Goal: Task Accomplishment & Management: Manage account settings

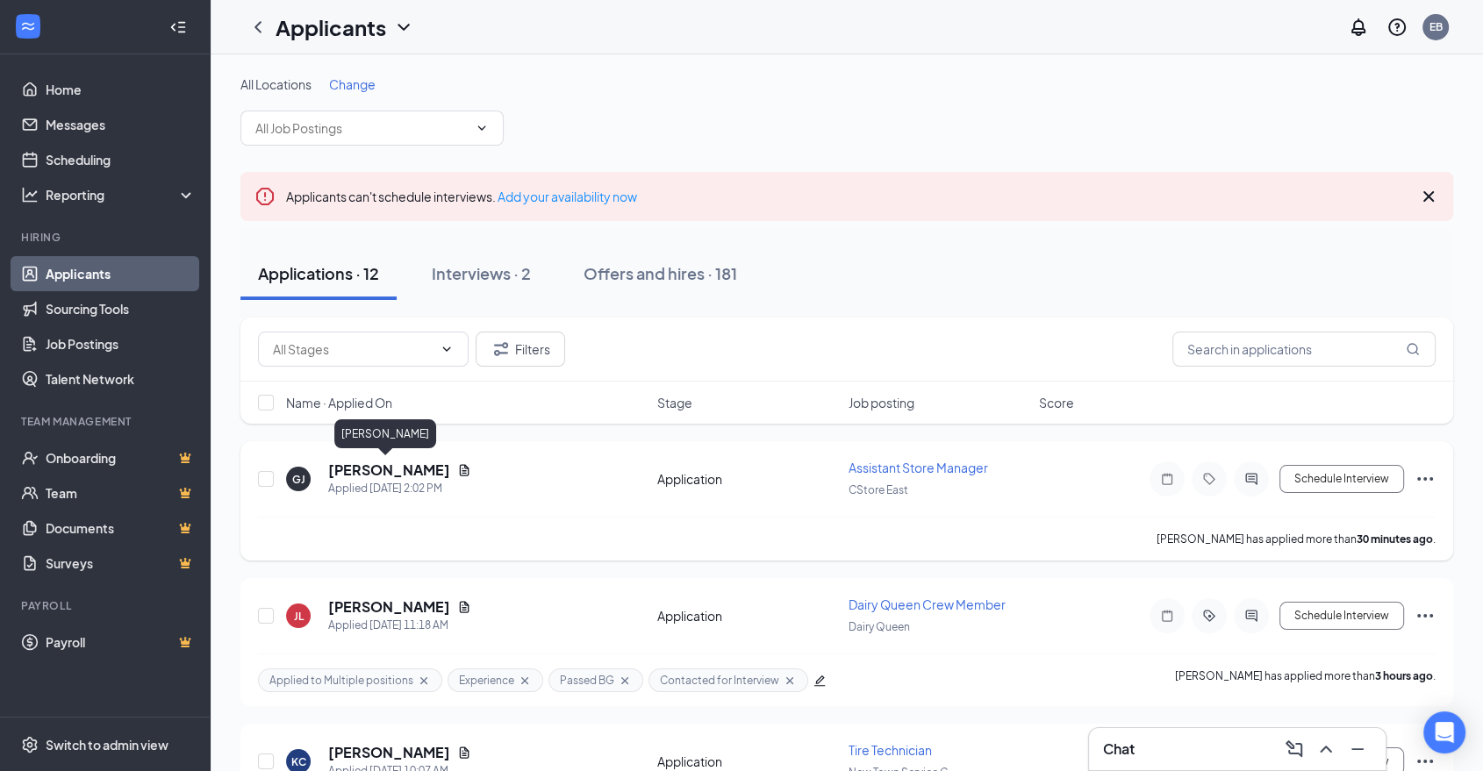
click at [377, 468] on h5 "[PERSON_NAME]" at bounding box center [389, 470] width 122 height 19
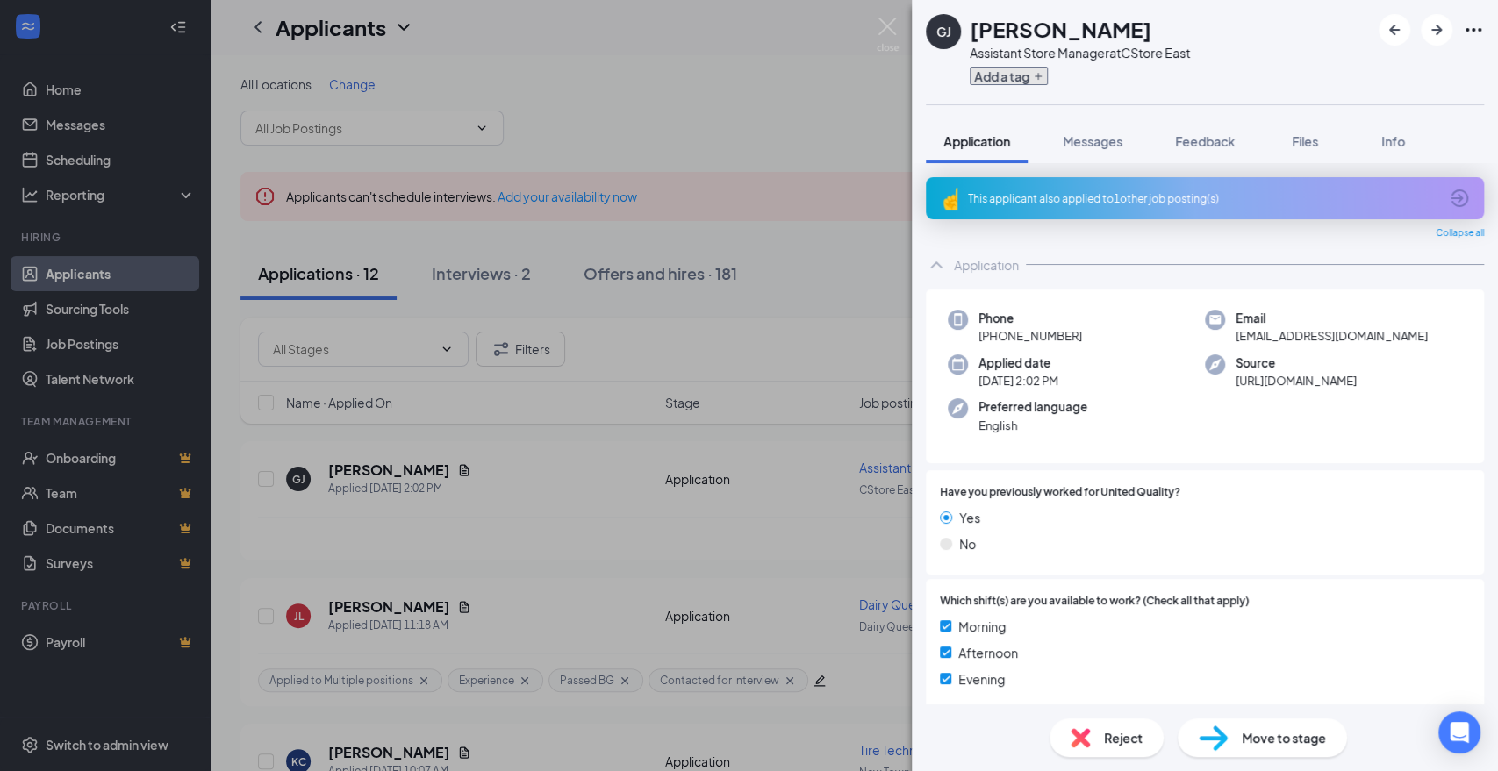
click at [1043, 81] on icon "Plus" at bounding box center [1038, 76] width 11 height 11
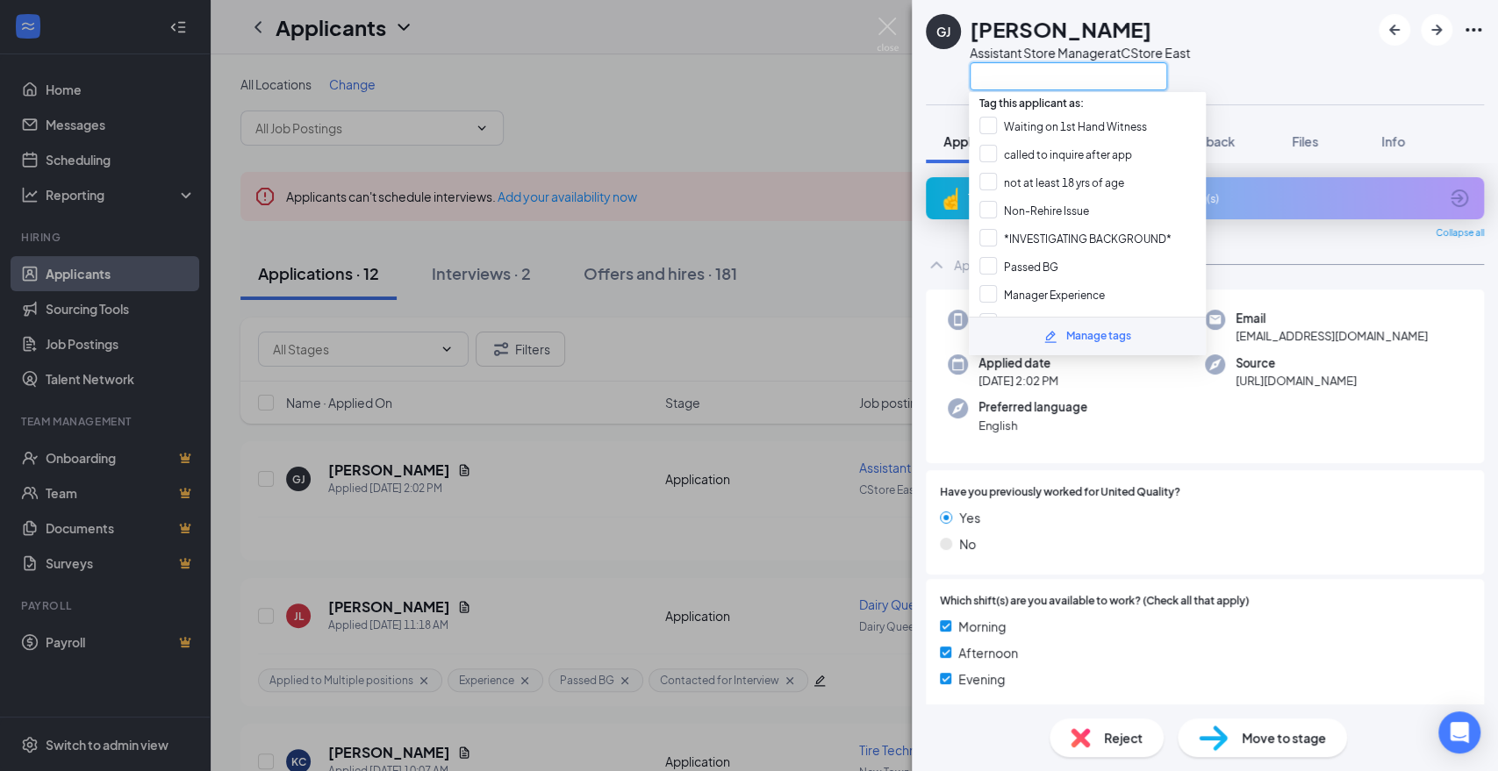
click at [1031, 81] on input "text" at bounding box center [1068, 76] width 197 height 28
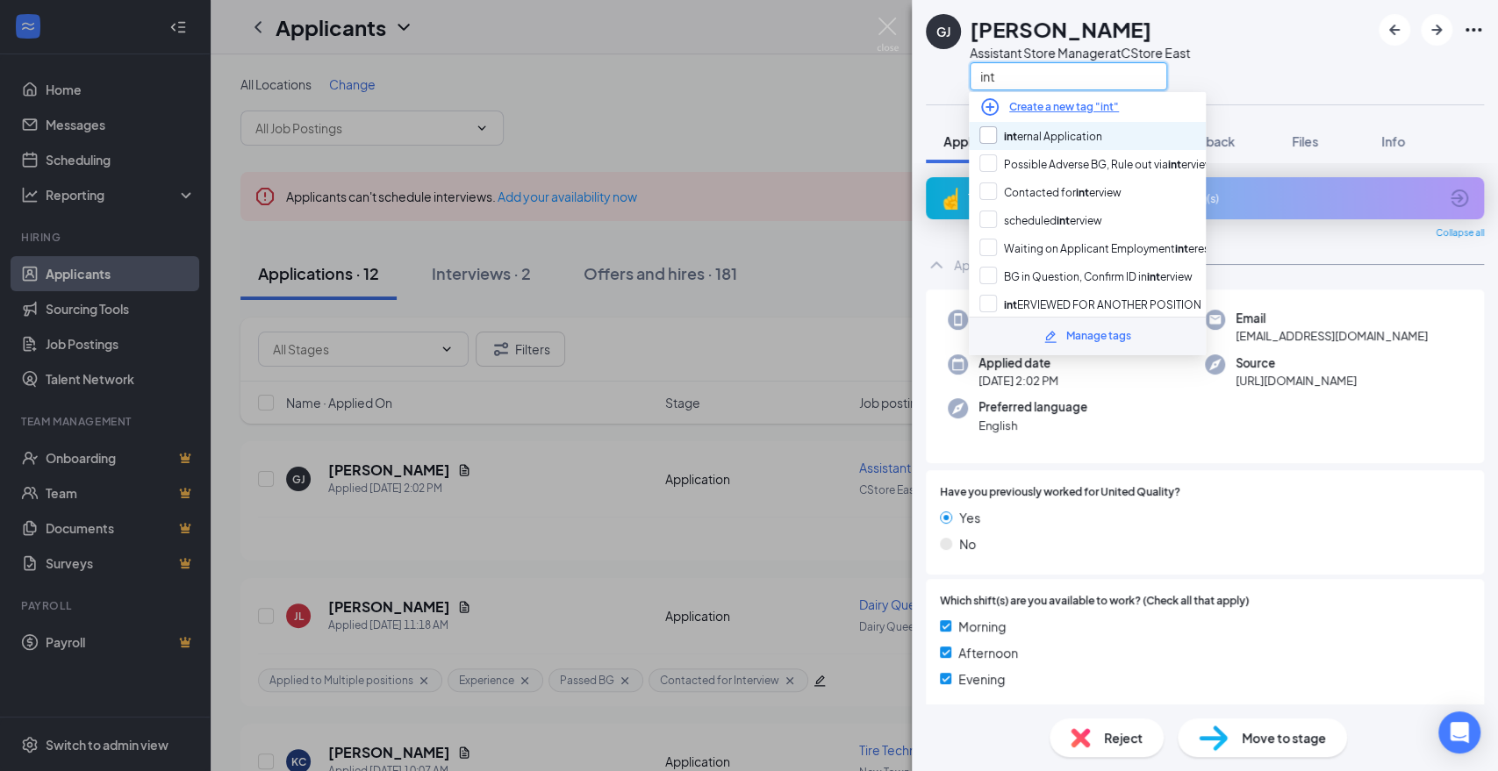
type input "int"
click at [1030, 142] on input "int ernal Application" at bounding box center [1040, 135] width 123 height 19
checkbox input "true"
click at [1208, 90] on div "GJ [PERSON_NAME] Assistant Store Manager at [GEOGRAPHIC_DATA] int" at bounding box center [1205, 52] width 586 height 104
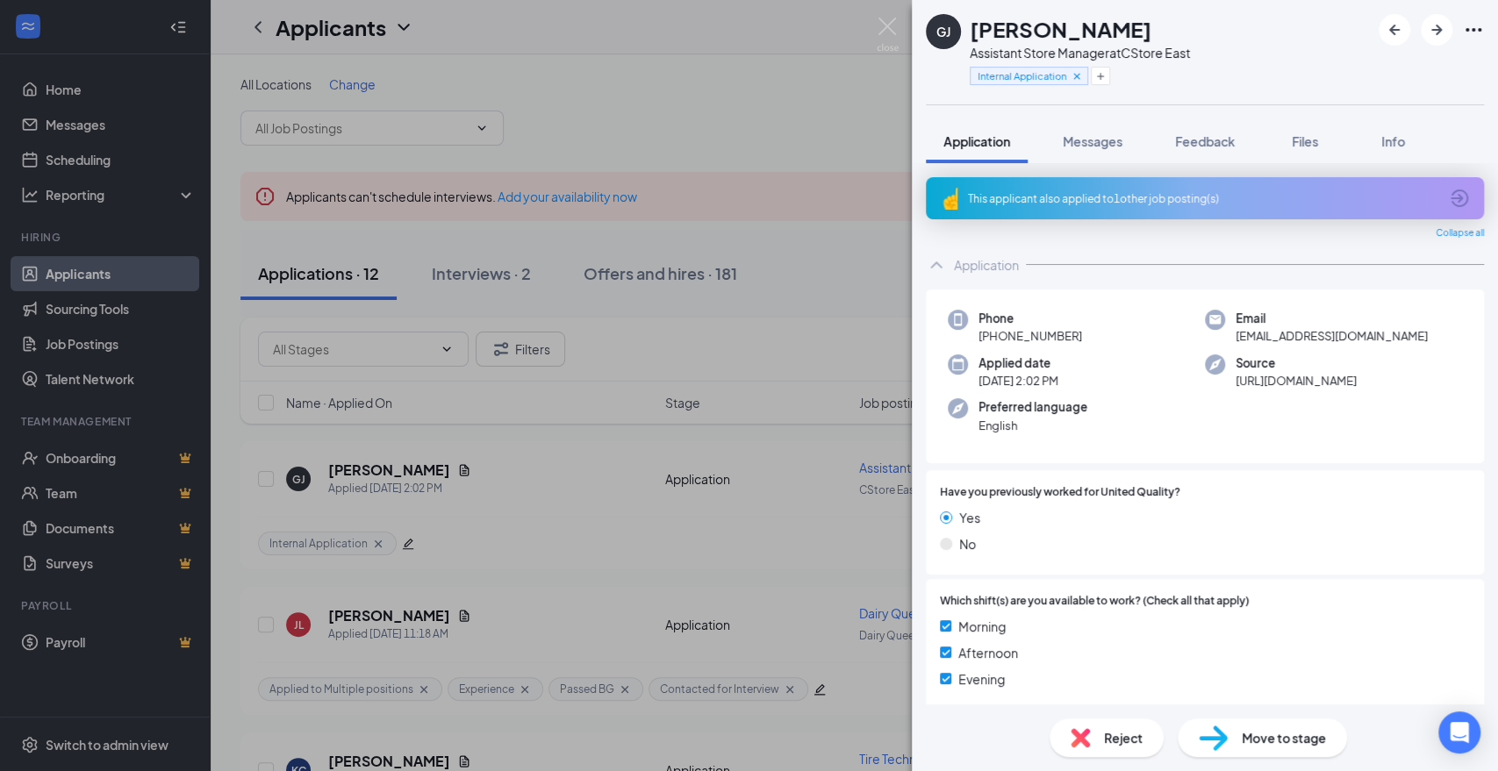
click at [1094, 202] on div "This applicant also applied to 1 other job posting(s)" at bounding box center [1203, 198] width 470 height 15
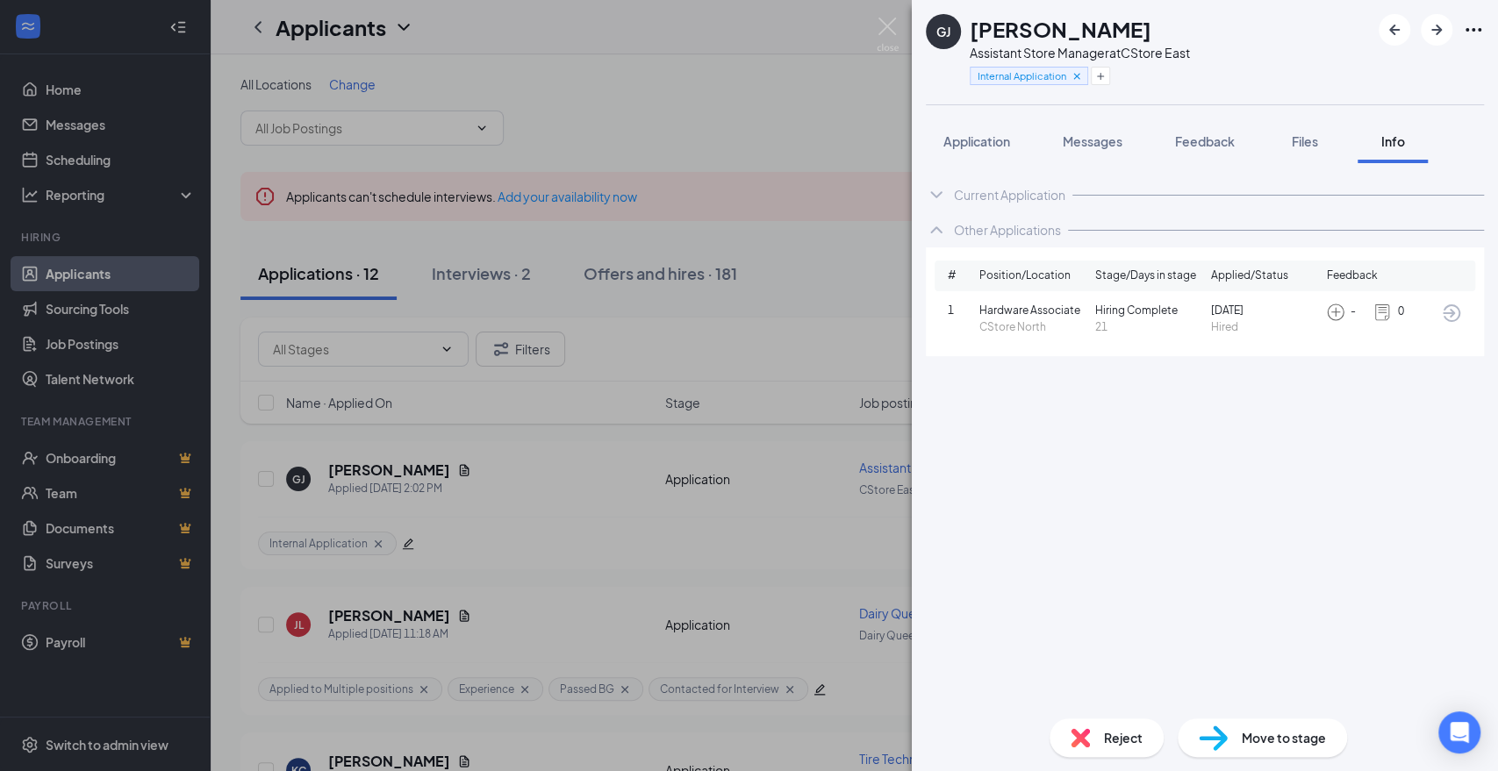
click at [1130, 80] on div "Internal Application" at bounding box center [1080, 75] width 220 height 29
click at [958, 147] on span "Application" at bounding box center [976, 141] width 67 height 16
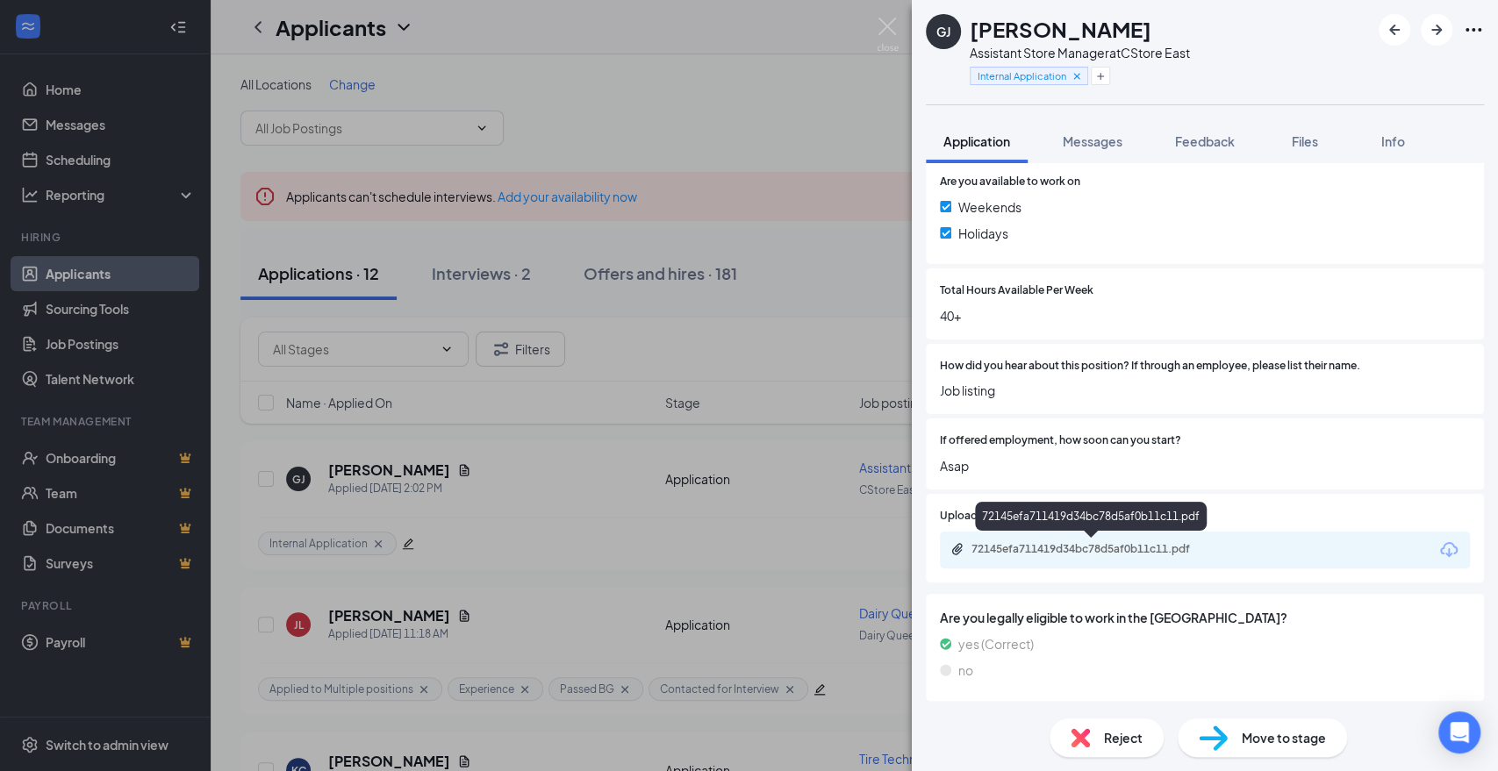
scroll to position [548, 0]
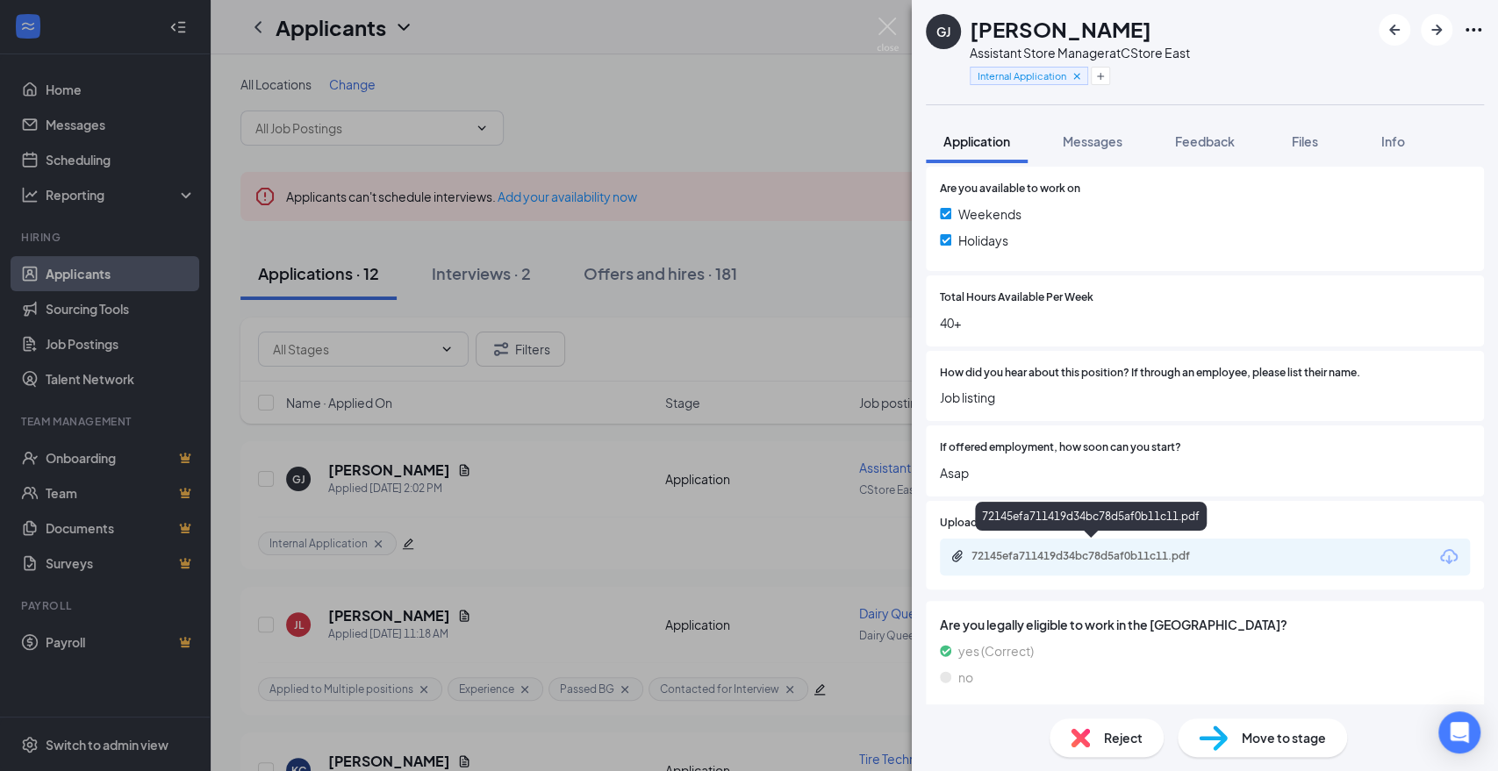
click at [1204, 549] on div "72145efa711419d34bc78d5af0b11c11.pdf" at bounding box center [1095, 556] width 246 height 14
click at [1102, 76] on icon "Plus" at bounding box center [1100, 76] width 11 height 11
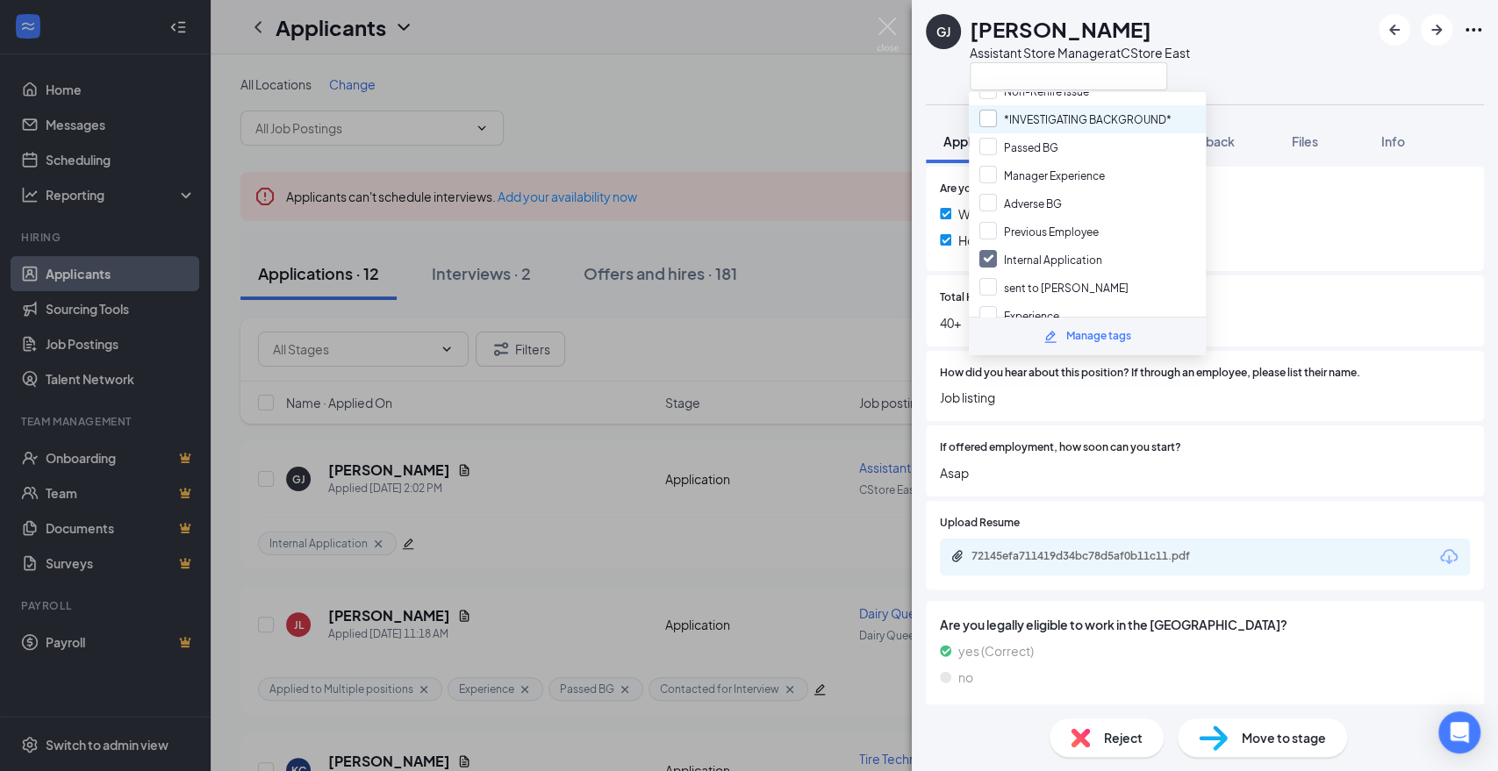
scroll to position [195, 0]
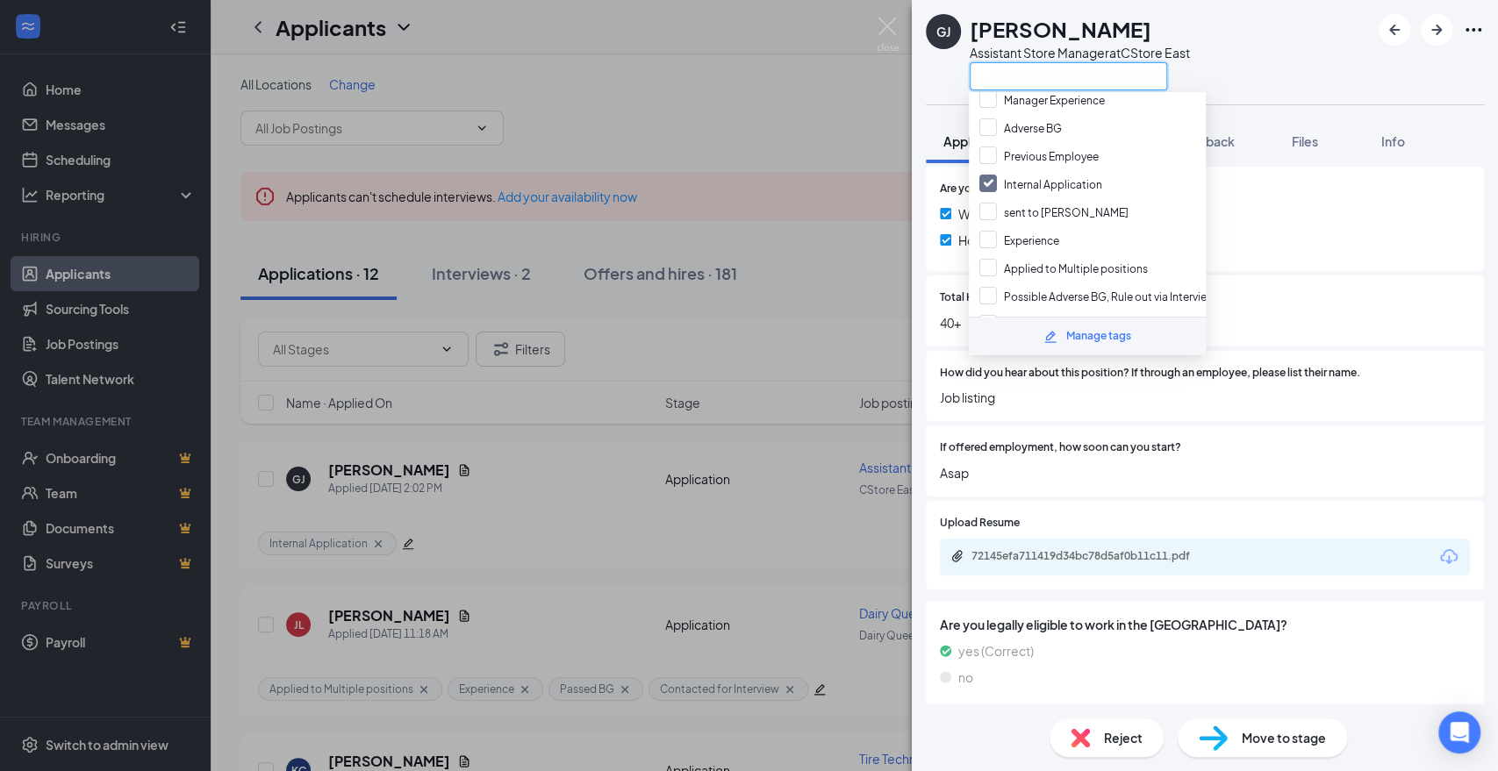
click at [1035, 82] on input "text" at bounding box center [1068, 76] width 197 height 28
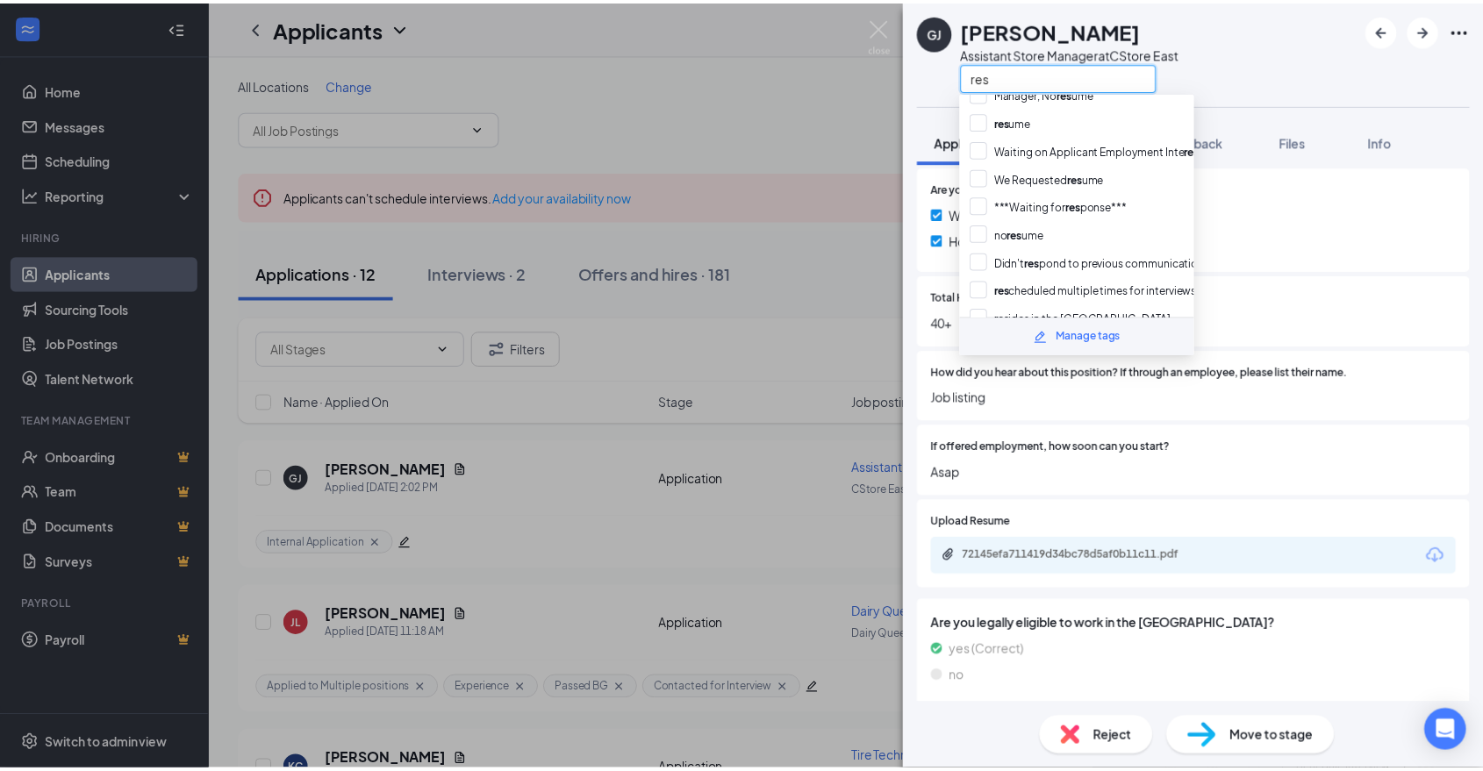
scroll to position [0, 0]
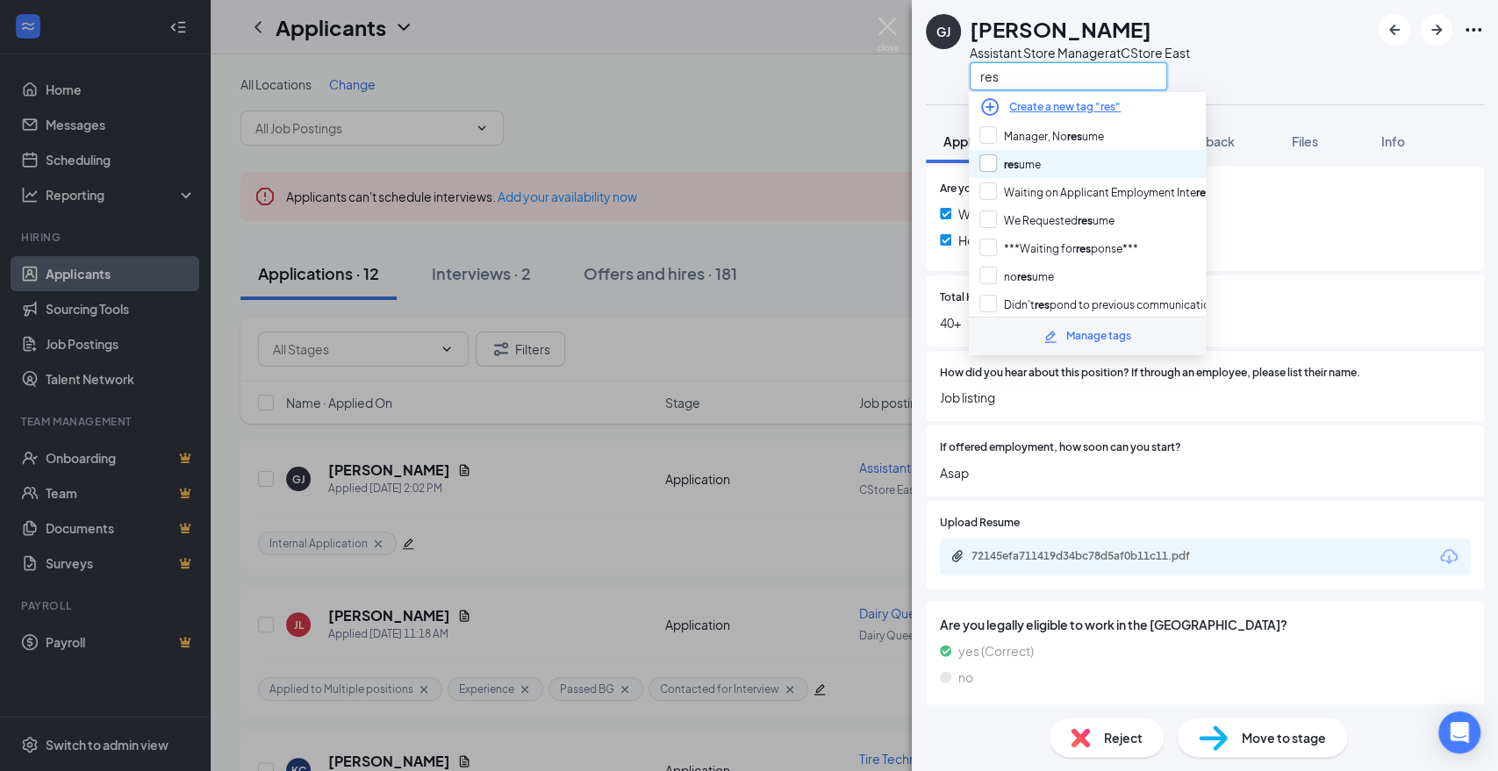
type input "res"
click at [1032, 166] on input "res ume" at bounding box center [1009, 163] width 61 height 19
checkbox input "true"
click at [1237, 73] on div "GJ [PERSON_NAME] Assistant Store Manager at [GEOGRAPHIC_DATA] res" at bounding box center [1205, 52] width 586 height 104
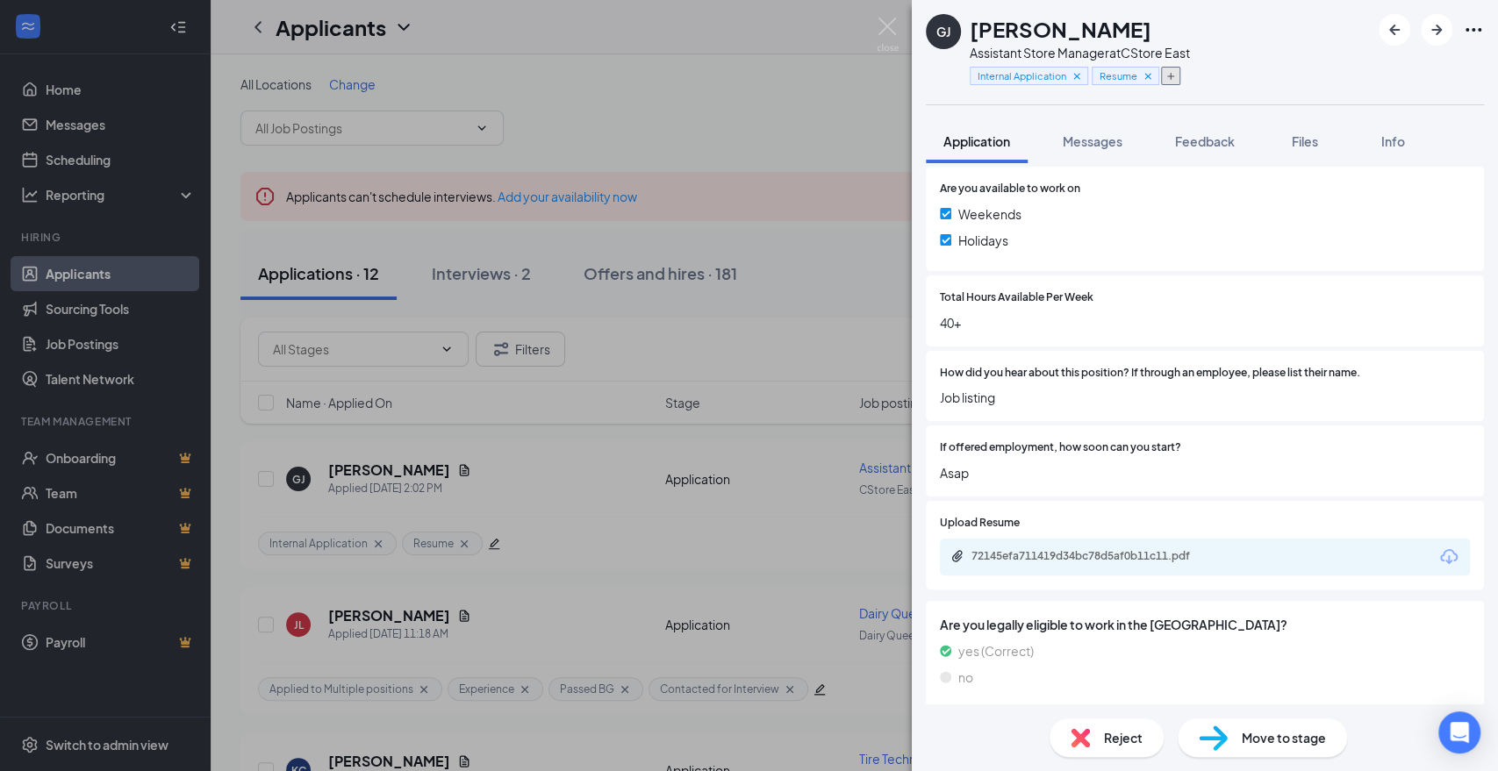
click at [1178, 78] on button "button" at bounding box center [1170, 76] width 19 height 18
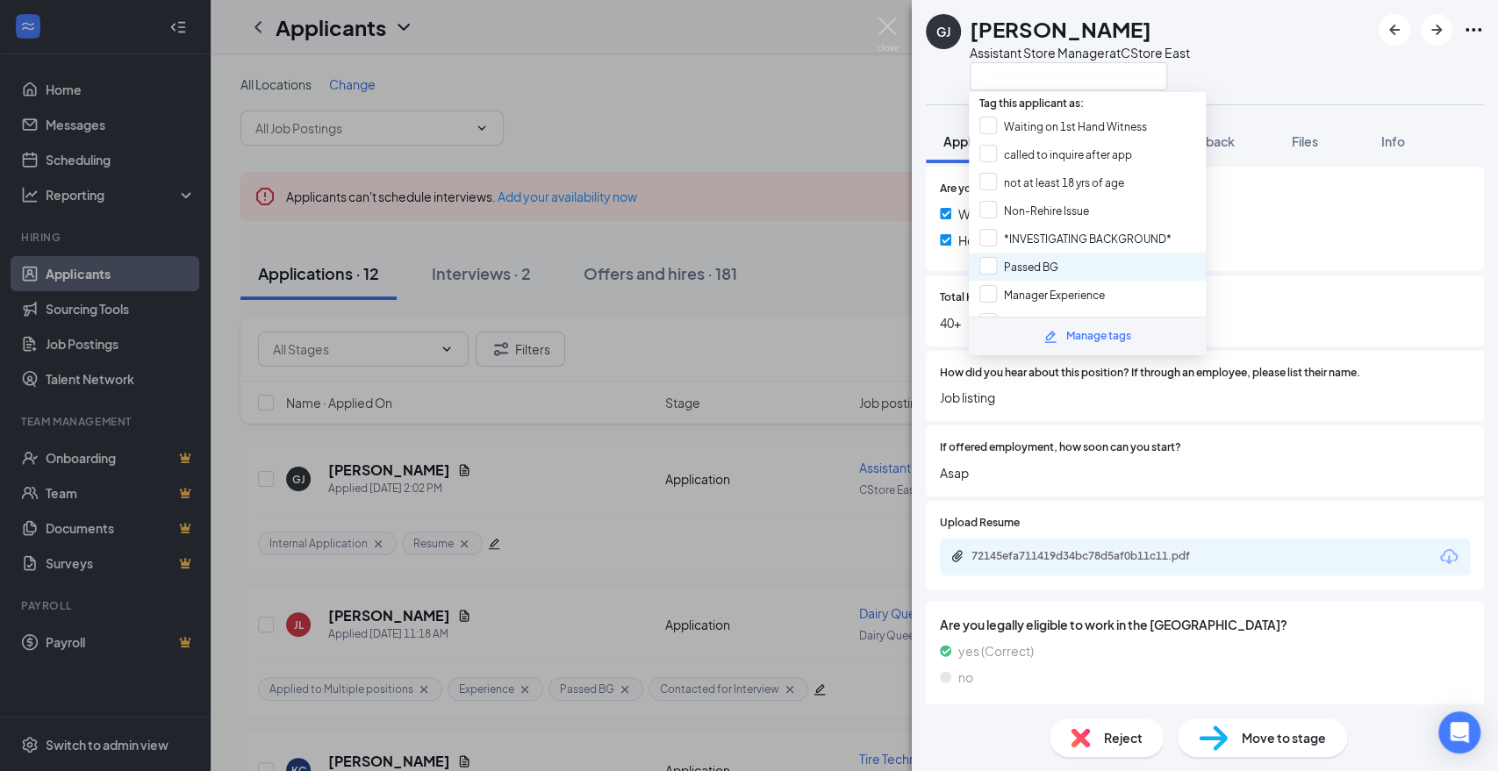
click at [1049, 272] on div "Passed BG" at bounding box center [1087, 267] width 237 height 28
checkbox input "true"
click at [1313, 36] on div "GJ [PERSON_NAME] Assistant Store Manager at [GEOGRAPHIC_DATA]" at bounding box center [1205, 52] width 586 height 104
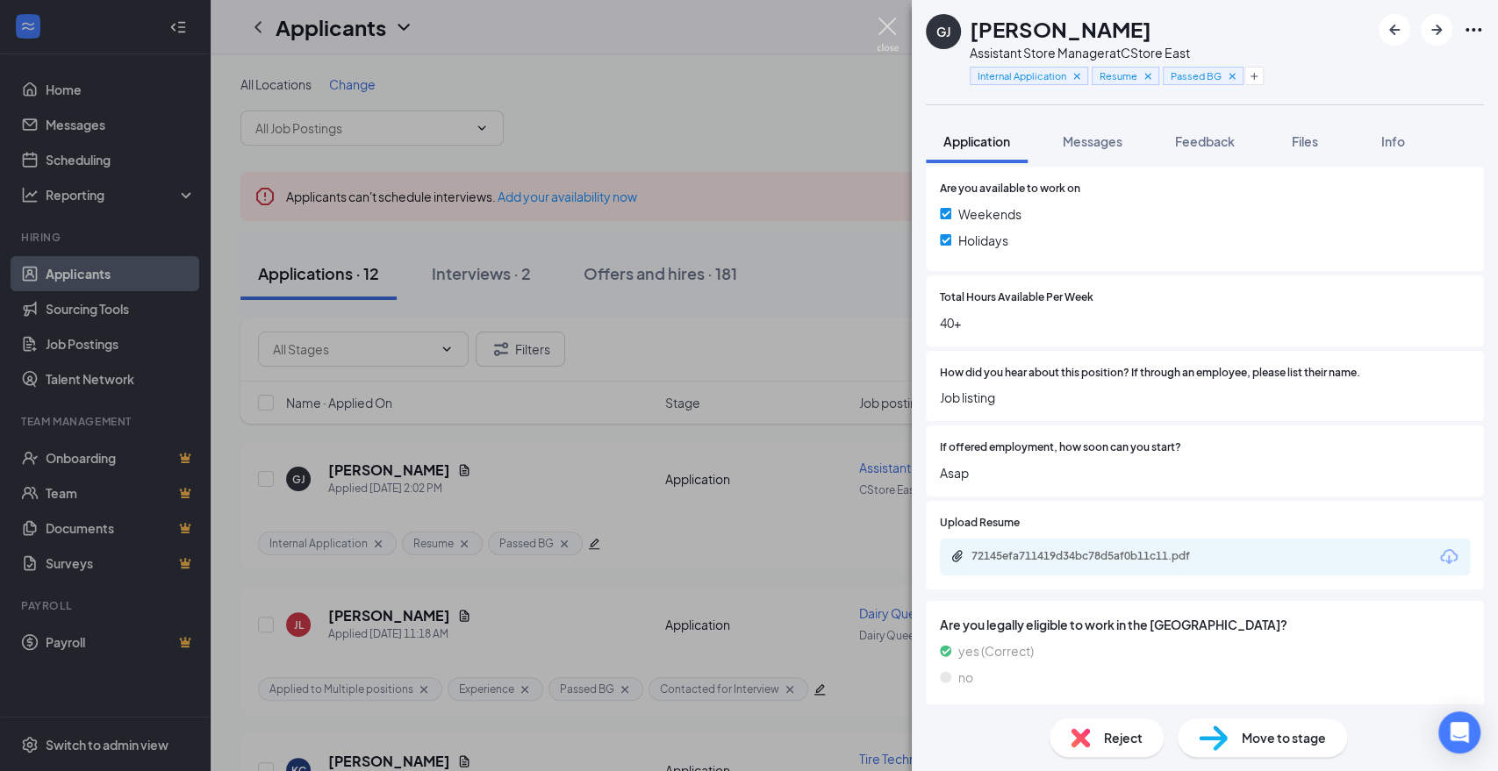
click at [895, 29] on img at bounding box center [888, 35] width 22 height 34
